Goal: Transaction & Acquisition: Purchase product/service

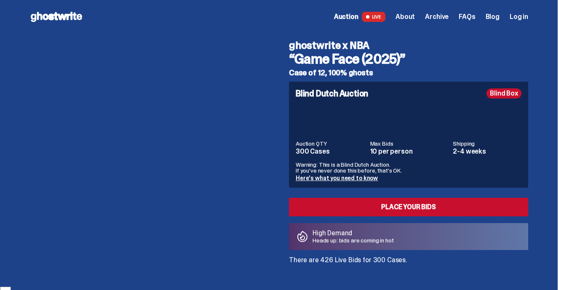
scroll to position [878, 0]
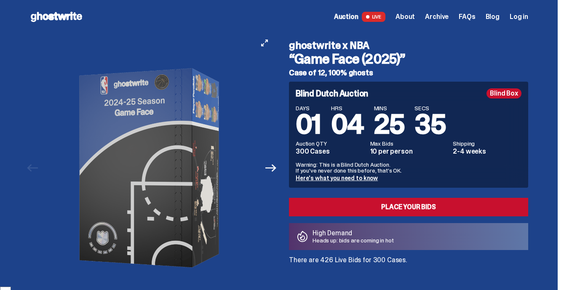
click at [257, 207] on img at bounding box center [151, 168] width 215 height 269
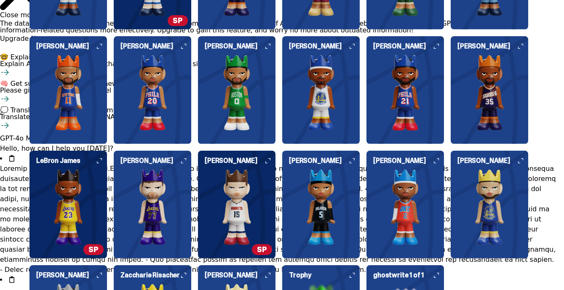
scroll to position [960, 0]
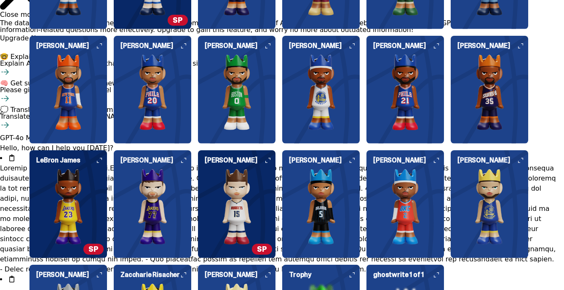
click at [189, 163] on h6 "[PERSON_NAME]" at bounding box center [155, 160] width 71 height 7
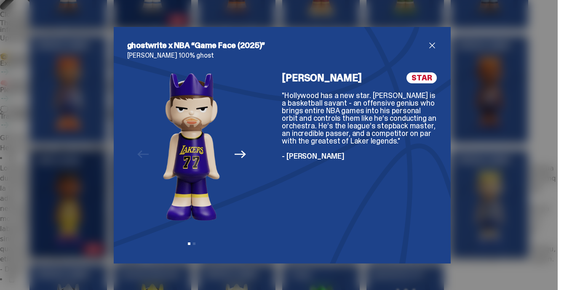
click at [432, 45] on span "close" at bounding box center [432, 45] width 10 height 10
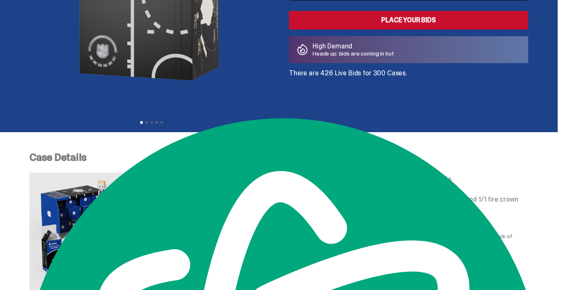
scroll to position [0, 0]
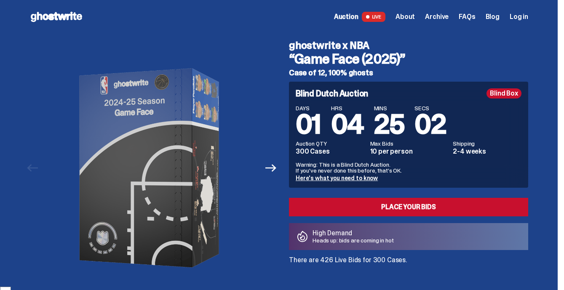
click at [0, 0] on div "Home Auction LIVE About Archive FAQs Blog Log in" at bounding box center [0, 0] width 0 height 0
click at [254, 202] on img at bounding box center [151, 168] width 215 height 269
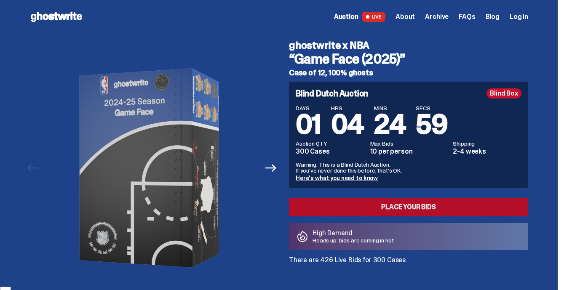
click at [357, 202] on link "Place your Bids" at bounding box center [408, 207] width 239 height 19
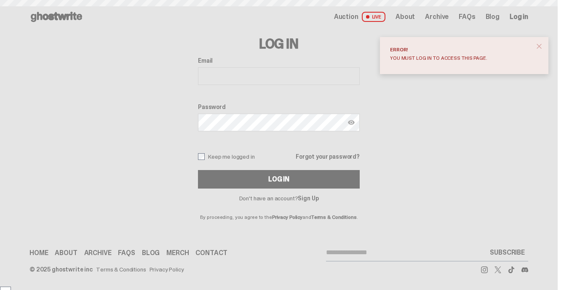
scroll to position [878, 0]
